Goal: Task Accomplishment & Management: Manage account settings

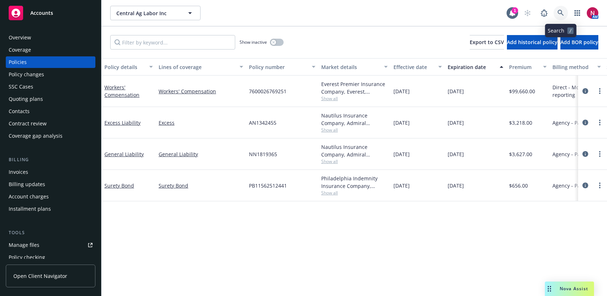
click at [564, 13] on icon at bounding box center [561, 13] width 7 height 7
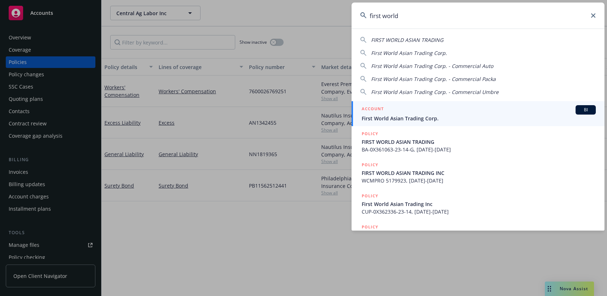
type input "first world"
click at [483, 113] on div "ACCOUNT BI" at bounding box center [479, 109] width 234 height 9
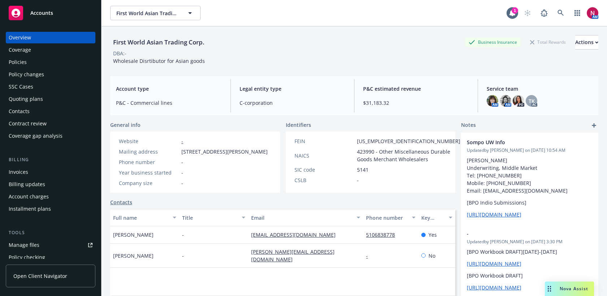
click at [11, 63] on div "Policies" at bounding box center [18, 62] width 18 height 12
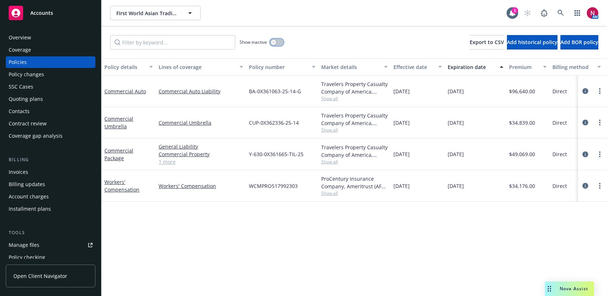
click at [275, 44] on div "button" at bounding box center [273, 42] width 5 height 5
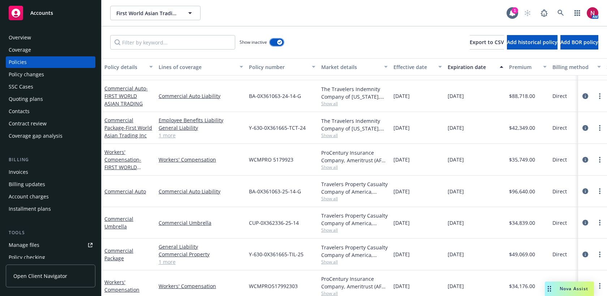
scroll to position [634, 0]
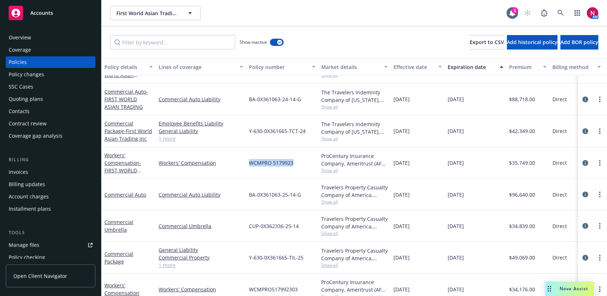
drag, startPoint x: 247, startPoint y: 160, endPoint x: 294, endPoint y: 161, distance: 47.0
click at [294, 161] on div "WCMPRO 5179923" at bounding box center [282, 163] width 72 height 32
copy span "WCMPRO 5179923"
click at [560, 10] on icon at bounding box center [561, 13] width 7 height 7
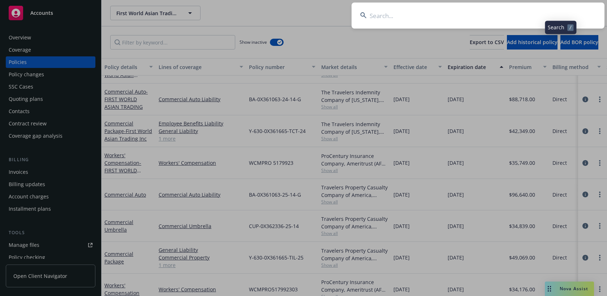
type input "n"
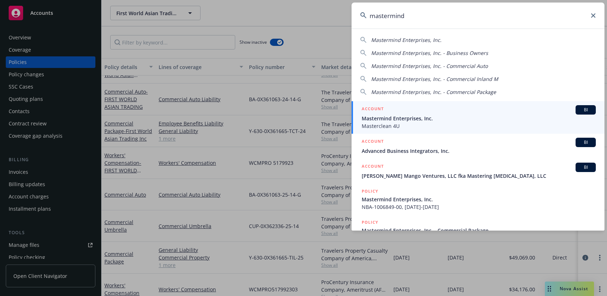
type input "mastermind"
click at [463, 117] on span "Mastermind Enterprises, Inc." at bounding box center [479, 119] width 234 height 8
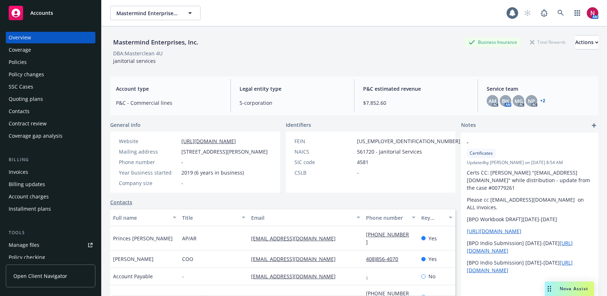
click at [31, 63] on div "Policies" at bounding box center [51, 62] width 84 height 12
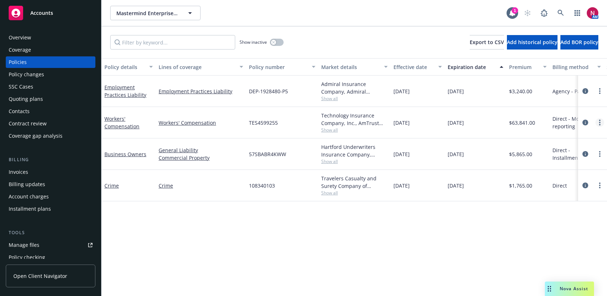
click at [598, 124] on link "more" at bounding box center [600, 122] width 9 height 9
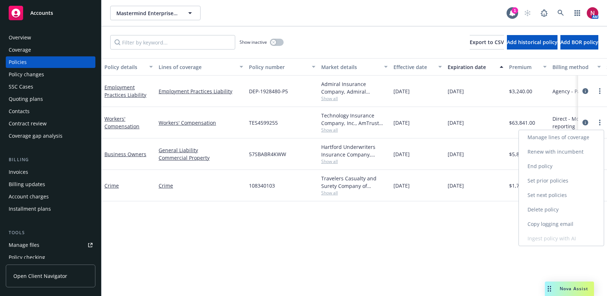
click at [555, 221] on link "Copy logging email" at bounding box center [561, 224] width 85 height 14
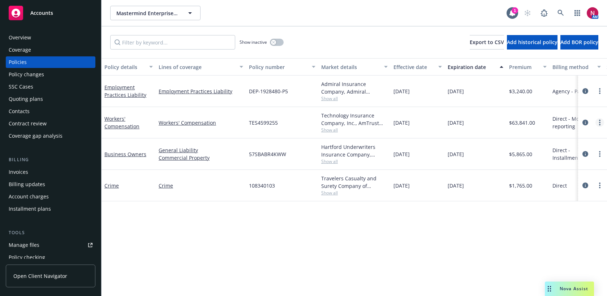
click at [600, 121] on icon "more" at bounding box center [599, 123] width 1 height 6
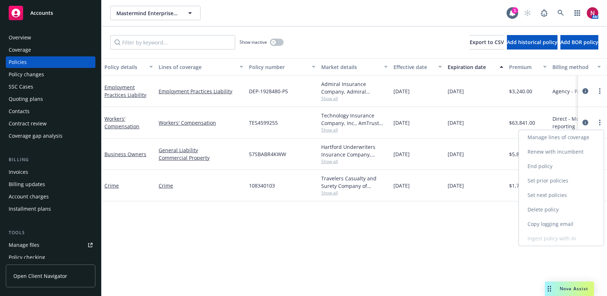
click at [557, 226] on link "Copy logging email" at bounding box center [561, 224] width 85 height 14
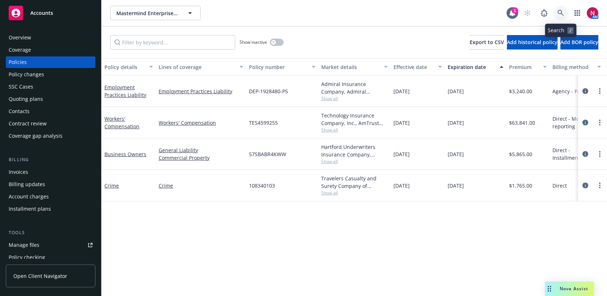
click at [562, 12] on icon at bounding box center [561, 13] width 6 height 6
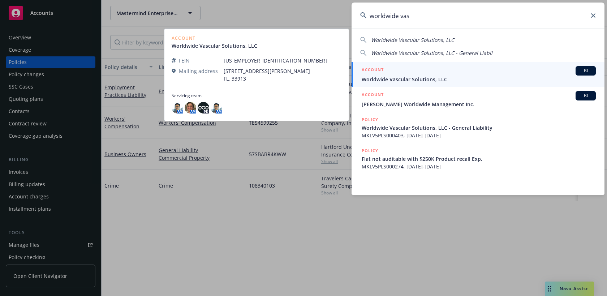
type input "worldwide vas"
click at [501, 70] on div "ACCOUNT BI" at bounding box center [479, 70] width 234 height 9
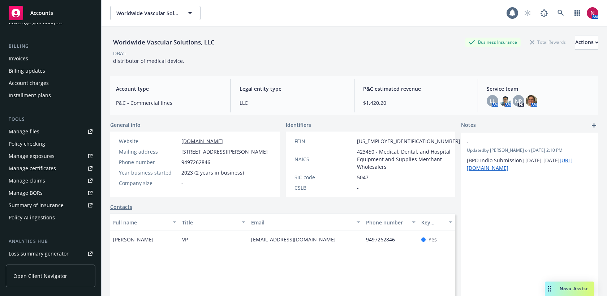
scroll to position [200, 0]
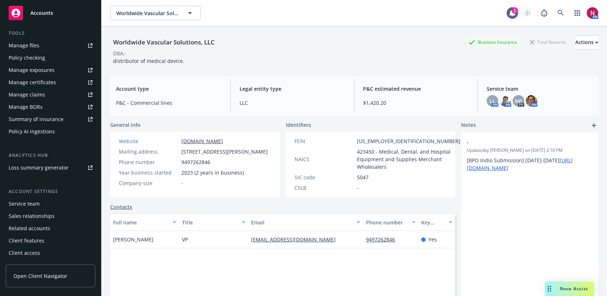
click at [42, 206] on div "Service team" at bounding box center [51, 204] width 84 height 12
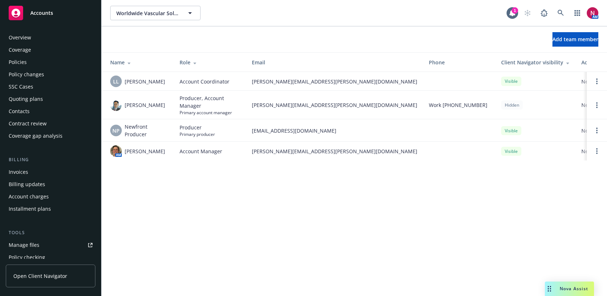
click at [30, 40] on div "Overview" at bounding box center [20, 38] width 22 height 12
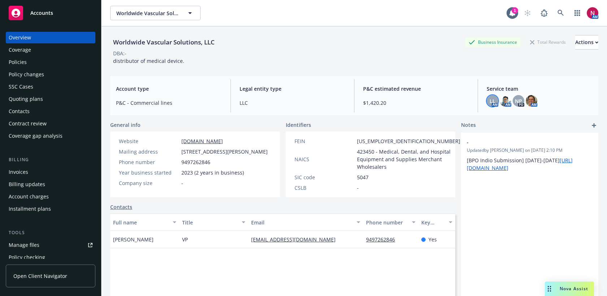
click at [494, 100] on span "LL" at bounding box center [493, 101] width 6 height 8
click at [532, 99] on img at bounding box center [532, 101] width 12 height 12
click at [561, 14] on icon at bounding box center [561, 13] width 7 height 7
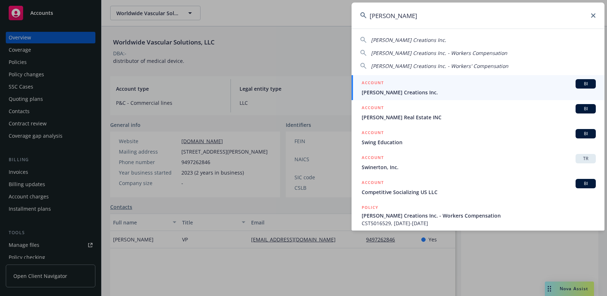
drag, startPoint x: 392, startPoint y: 17, endPoint x: 347, endPoint y: 17, distance: 44.8
click at [347, 17] on div "[PERSON_NAME] [PERSON_NAME] Creations Inc. [PERSON_NAME] Creations Inc. - Worke…" at bounding box center [303, 148] width 607 height 296
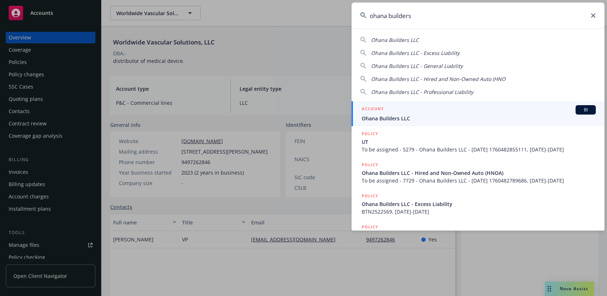
type input "ohana builders"
click at [401, 121] on span "Ohana Builders LLC" at bounding box center [479, 119] width 234 height 8
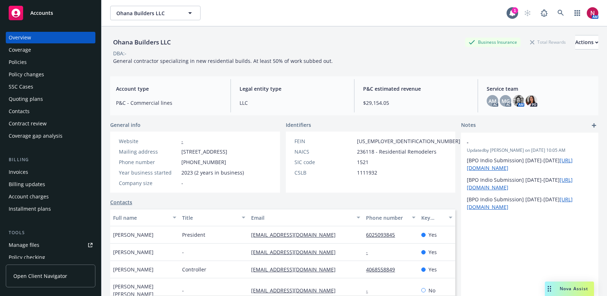
click at [40, 58] on div "Policies" at bounding box center [51, 62] width 84 height 12
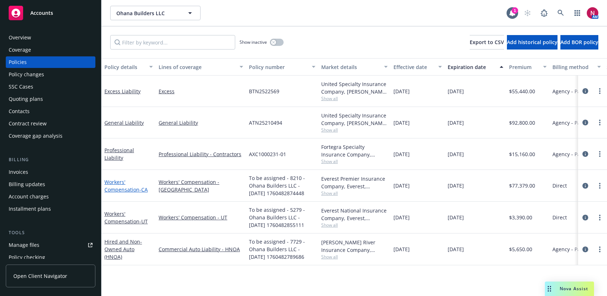
click at [115, 191] on link "Workers' Compensation - [GEOGRAPHIC_DATA]" at bounding box center [125, 186] width 43 height 14
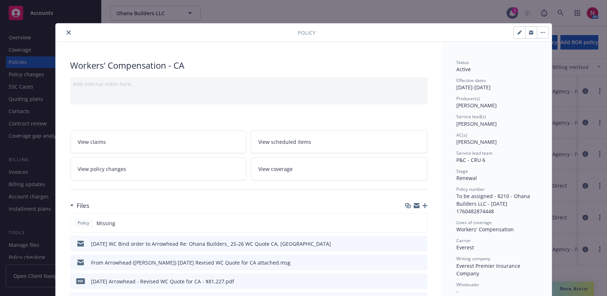
click at [517, 32] on button "button" at bounding box center [520, 33] width 12 height 12
select select "RENEWAL"
select select "12"
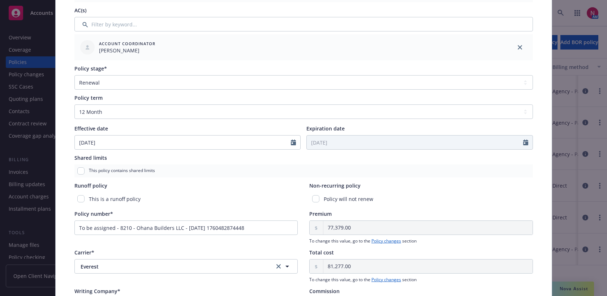
scroll to position [245, 0]
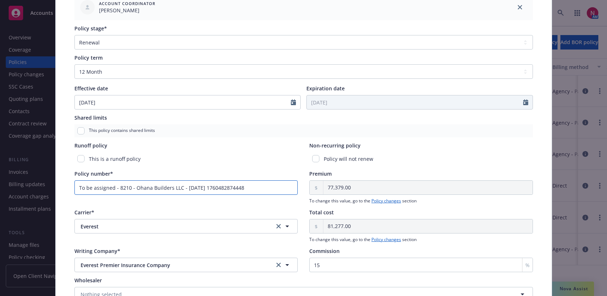
drag, startPoint x: 258, startPoint y: 191, endPoint x: 50, endPoint y: 183, distance: 208.8
click at [50, 183] on div "Edit policy details Cancel Save Policy type* Workers' Compensation Display name…" at bounding box center [303, 148] width 607 height 296
paste input "7600024892251"
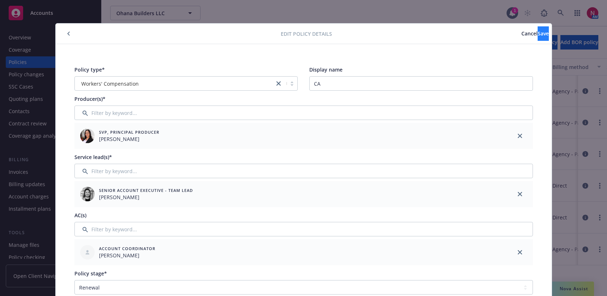
type input "7600024892251"
click at [538, 29] on button "Save" at bounding box center [543, 33] width 11 height 14
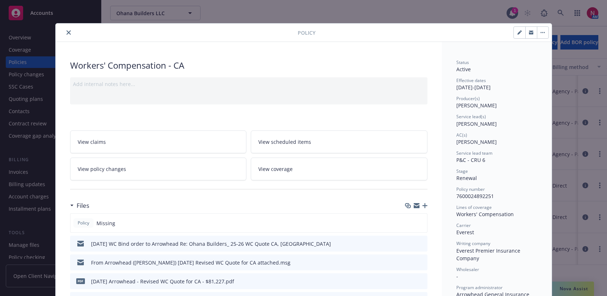
click at [71, 28] on div at bounding box center [178, 32] width 239 height 9
click at [65, 35] on div at bounding box center [178, 32] width 239 height 9
click at [68, 33] on icon "close" at bounding box center [69, 32] width 4 height 4
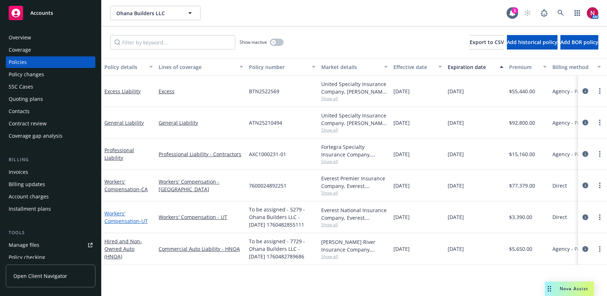
click at [122, 215] on link "Workers' Compensation - UT" at bounding box center [125, 217] width 43 height 14
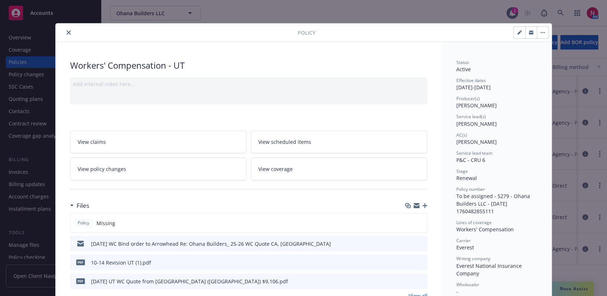
click at [521, 33] on icon "button" at bounding box center [520, 33] width 4 height 4
select select "RENEWAL"
select select "12"
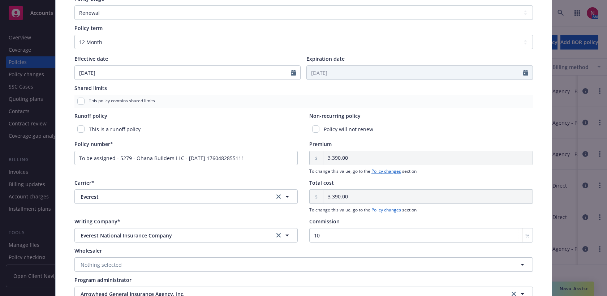
scroll to position [279, 0]
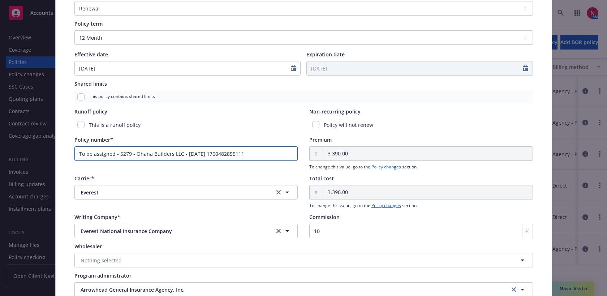
drag, startPoint x: 266, startPoint y: 153, endPoint x: 18, endPoint y: 142, distance: 249.0
click at [18, 142] on div "Edit policy details Cancel Save Policy type* Workers' Compensation Display name…" at bounding box center [303, 148] width 607 height 296
paste input "769000039225"
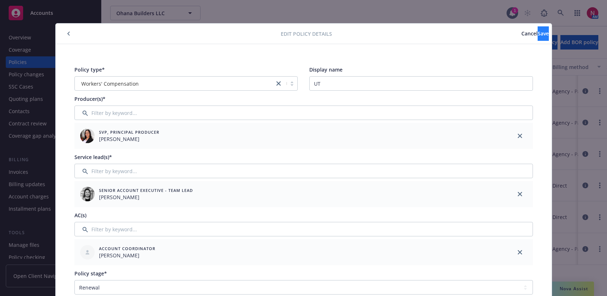
type input "7690000392251"
click at [538, 33] on span "Save" at bounding box center [543, 33] width 11 height 7
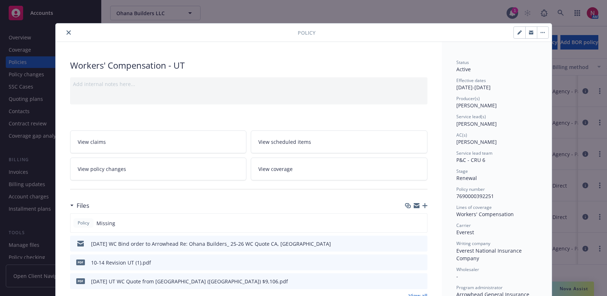
click at [67, 33] on icon "close" at bounding box center [69, 32] width 4 height 4
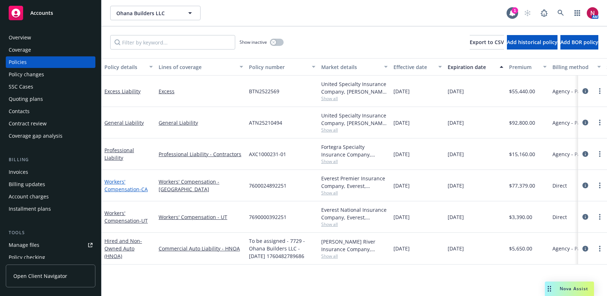
click at [121, 190] on link "Workers' Compensation - [GEOGRAPHIC_DATA]" at bounding box center [125, 185] width 43 height 14
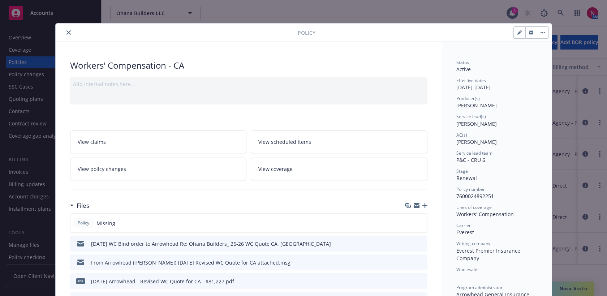
scroll to position [22, 0]
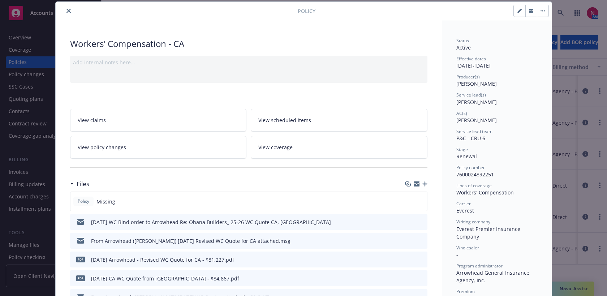
click at [426, 183] on icon "button" at bounding box center [425, 184] width 5 height 5
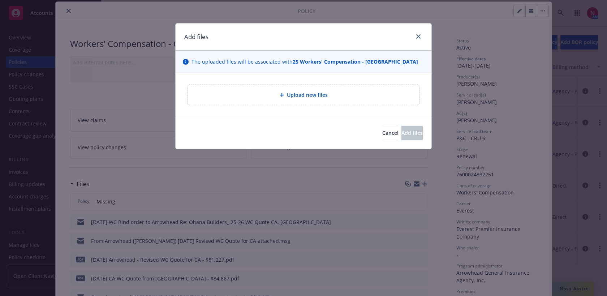
click at [299, 98] on span "Upload new files" at bounding box center [307, 95] width 41 height 8
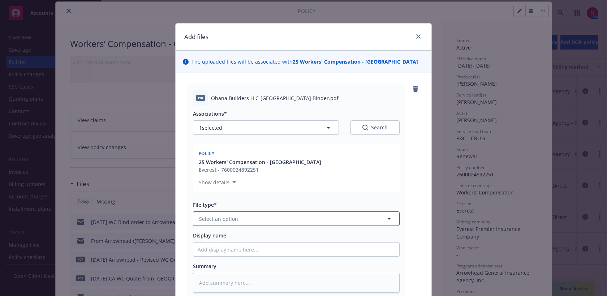
click at [258, 218] on button "Select an option" at bounding box center [296, 219] width 207 height 14
type input "binde"
click at [255, 238] on div "Binder" at bounding box center [296, 239] width 197 height 10
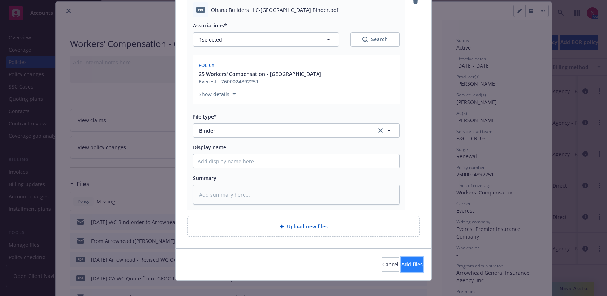
click at [407, 264] on span "Add files" at bounding box center [412, 264] width 21 height 7
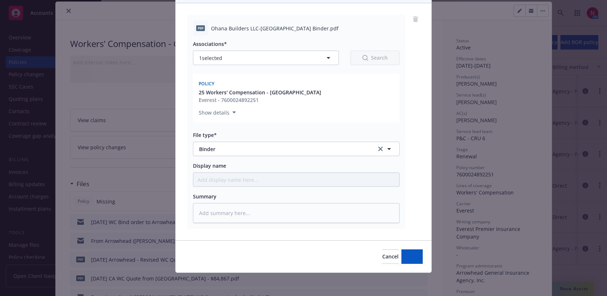
scroll to position [70, 0]
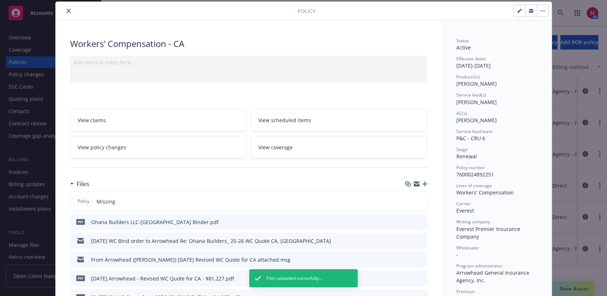
click at [70, 9] on icon "close" at bounding box center [69, 11] width 4 height 4
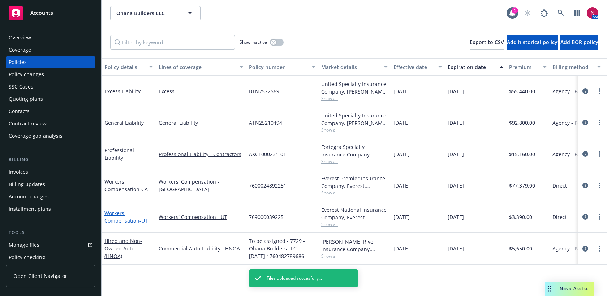
click at [117, 216] on link "Workers' Compensation - UT" at bounding box center [125, 217] width 43 height 14
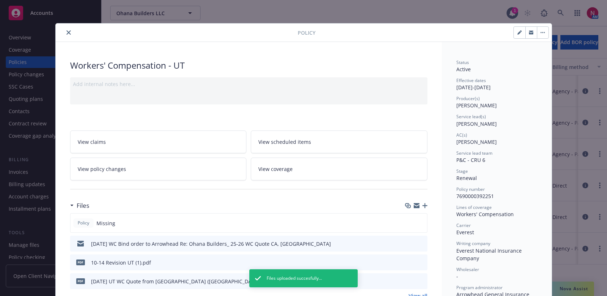
scroll to position [22, 0]
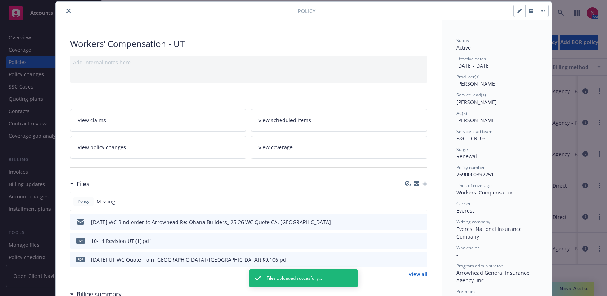
click at [421, 186] on div at bounding box center [416, 184] width 22 height 6
click at [427, 183] on icon "button" at bounding box center [425, 184] width 5 height 5
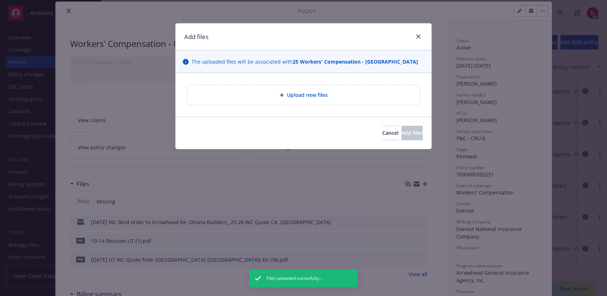
click at [315, 91] on div "Upload new files" at bounding box center [303, 95] width 221 height 8
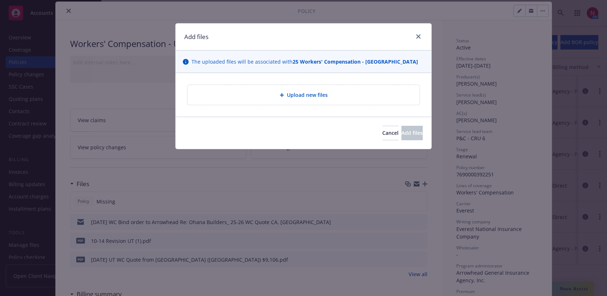
type textarea "x"
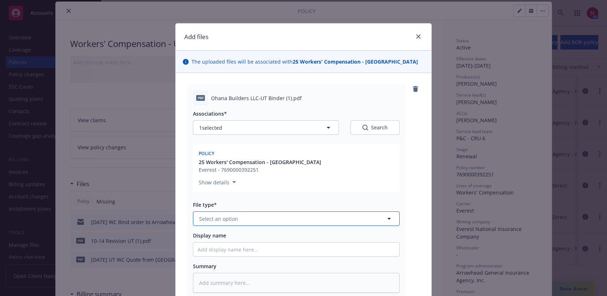
click at [291, 222] on button "Select an option" at bounding box center [296, 219] width 207 height 14
type input "binder"
click at [293, 240] on div "Binder" at bounding box center [296, 239] width 197 height 10
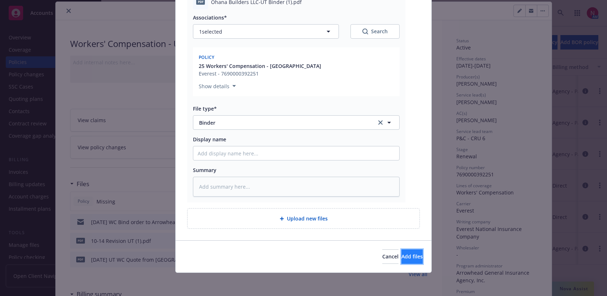
click at [406, 253] on span "Add files" at bounding box center [412, 256] width 21 height 7
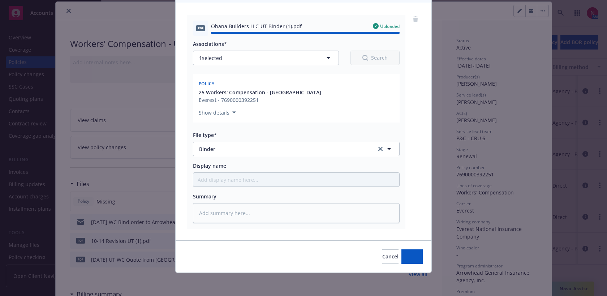
type textarea "x"
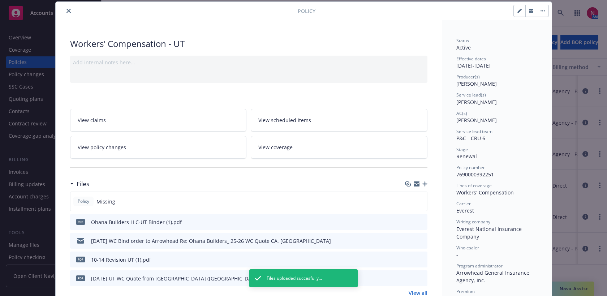
click at [67, 10] on icon "close" at bounding box center [69, 11] width 4 height 4
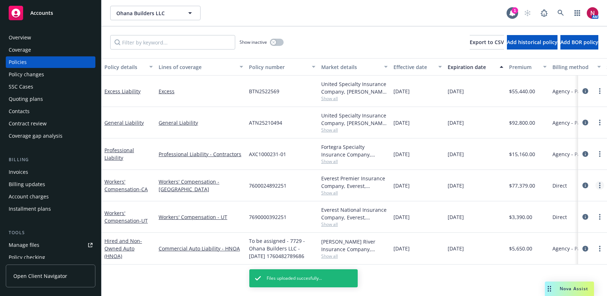
click at [599, 186] on link "more" at bounding box center [600, 185] width 9 height 9
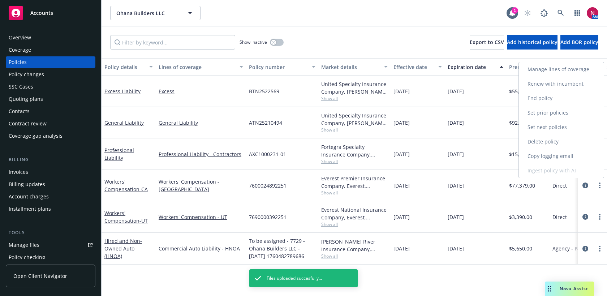
click at [587, 161] on link "Copy logging email" at bounding box center [561, 156] width 85 height 14
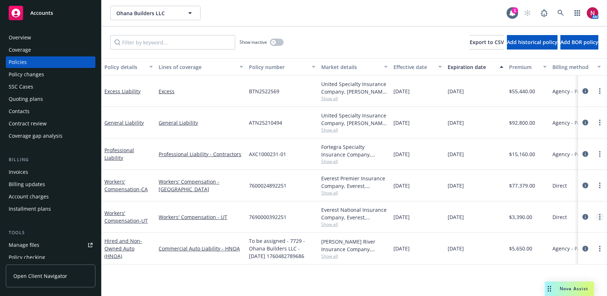
click at [601, 218] on link "more" at bounding box center [600, 217] width 9 height 9
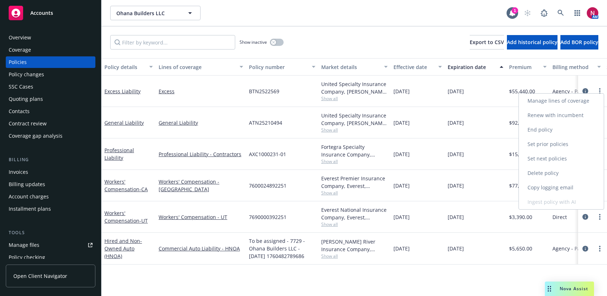
click at [568, 186] on link "Copy logging email" at bounding box center [561, 187] width 85 height 14
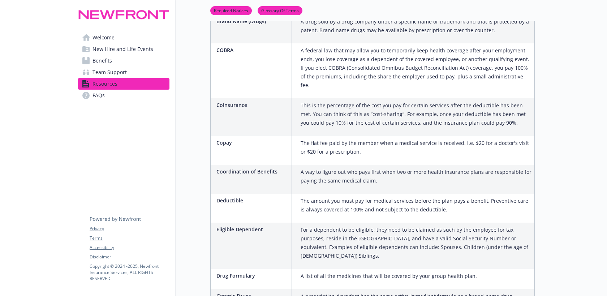
scroll to position [503, 0]
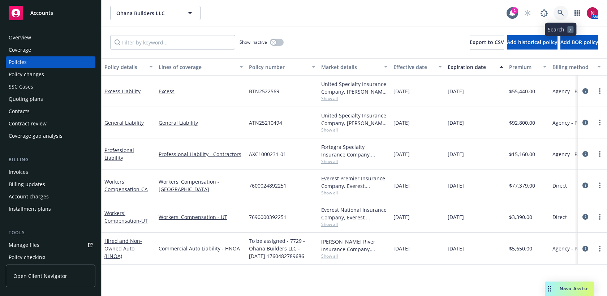
click at [560, 10] on icon at bounding box center [561, 13] width 7 height 7
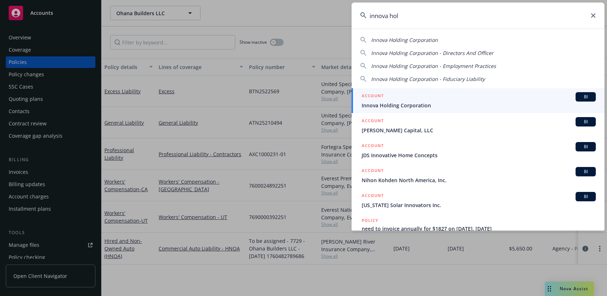
type input "innova hol"
click at [536, 100] on div "ACCOUNT BI" at bounding box center [479, 96] width 234 height 9
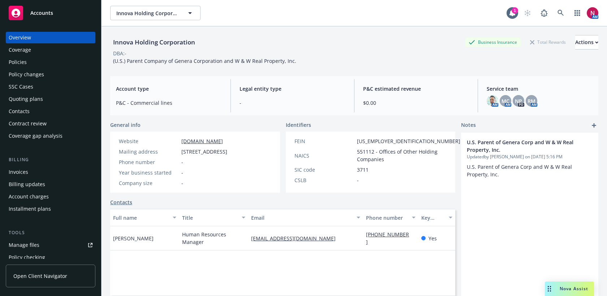
click at [24, 65] on div "Policies" at bounding box center [18, 62] width 18 height 12
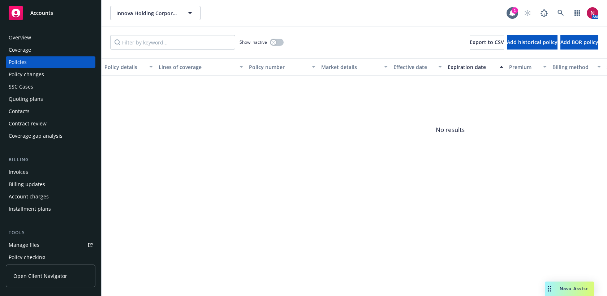
click at [275, 37] on div "Show inactive" at bounding box center [262, 42] width 44 height 14
click at [277, 40] on button "button" at bounding box center [277, 42] width 14 height 7
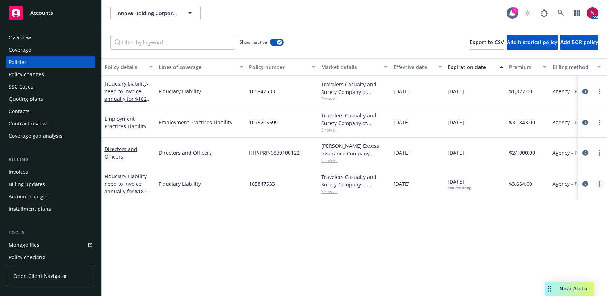
click at [599, 181] on circle "more" at bounding box center [599, 181] width 1 height 1
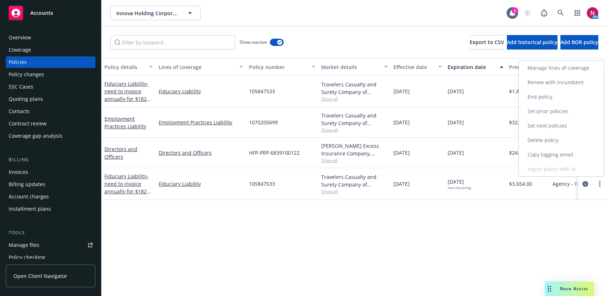
click at [578, 154] on link "Copy logging email" at bounding box center [561, 155] width 85 height 14
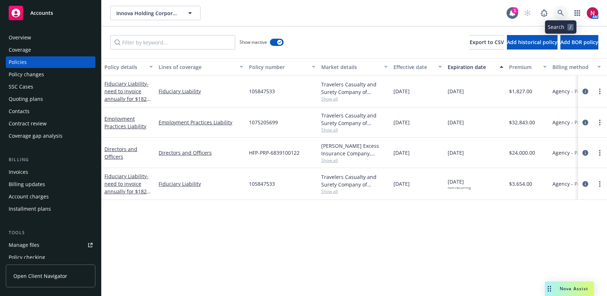
click at [560, 17] on link at bounding box center [561, 13] width 14 height 14
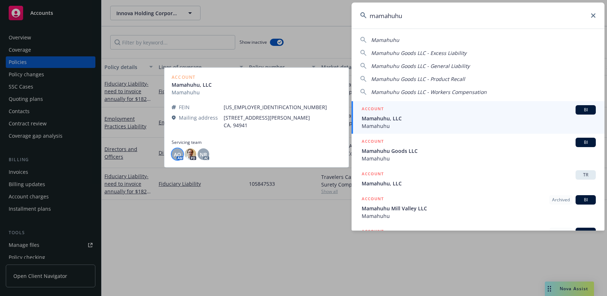
click at [176, 154] on span "AO" at bounding box center [177, 154] width 7 height 8
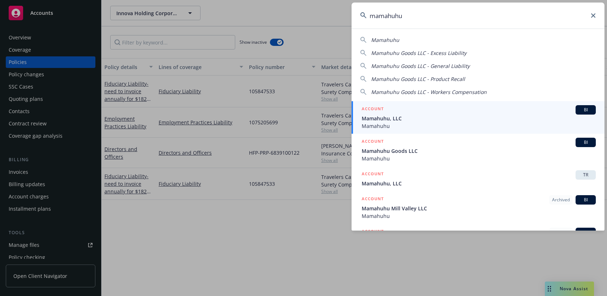
drag, startPoint x: 453, startPoint y: 24, endPoint x: 313, endPoint y: 11, distance: 140.6
click at [313, 11] on div "mamahuhu Mamahuhu Mamahuhu Goods LLC - Excess Liability Mamahuhu Goods LLC - Ge…" at bounding box center [303, 148] width 607 height 296
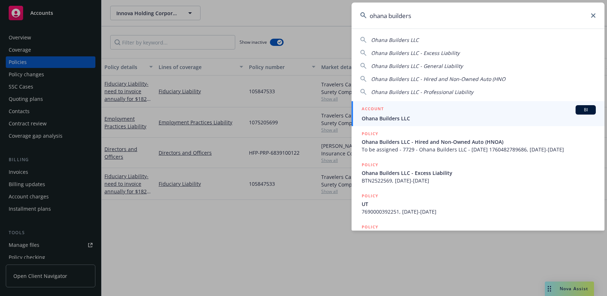
type input "ohana builders"
click at [381, 116] on span "Ohana Builders LLC" at bounding box center [479, 119] width 234 height 8
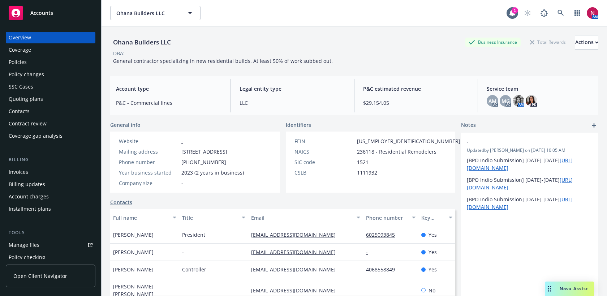
click at [18, 62] on div "Policies" at bounding box center [18, 62] width 18 height 12
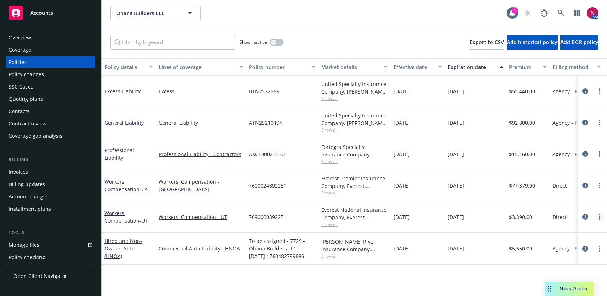
click at [602, 215] on link "more" at bounding box center [600, 217] width 9 height 9
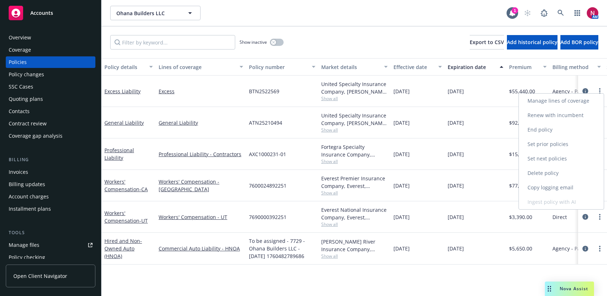
click at [568, 188] on link "Copy logging email" at bounding box center [561, 187] width 85 height 14
